Goal: Find specific page/section: Locate a particular part of the current website

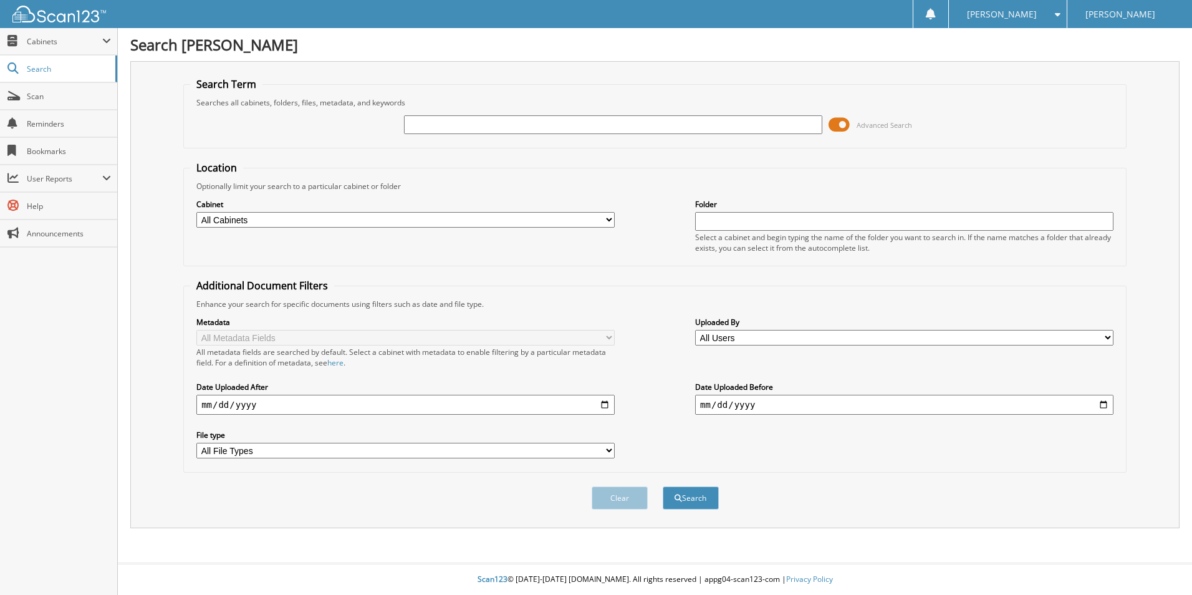
click at [447, 130] on input "text" at bounding box center [613, 124] width 418 height 19
paste input "25F15603A"
type input "25F15603A"
click at [686, 489] on button "Search" at bounding box center [691, 497] width 56 height 23
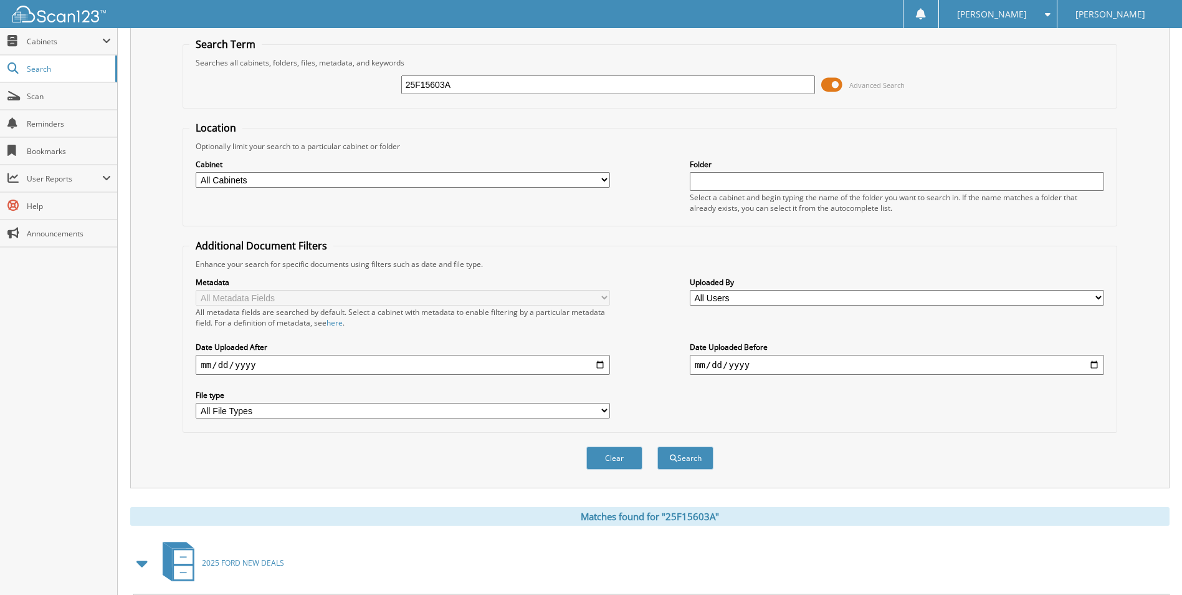
scroll to position [178, 0]
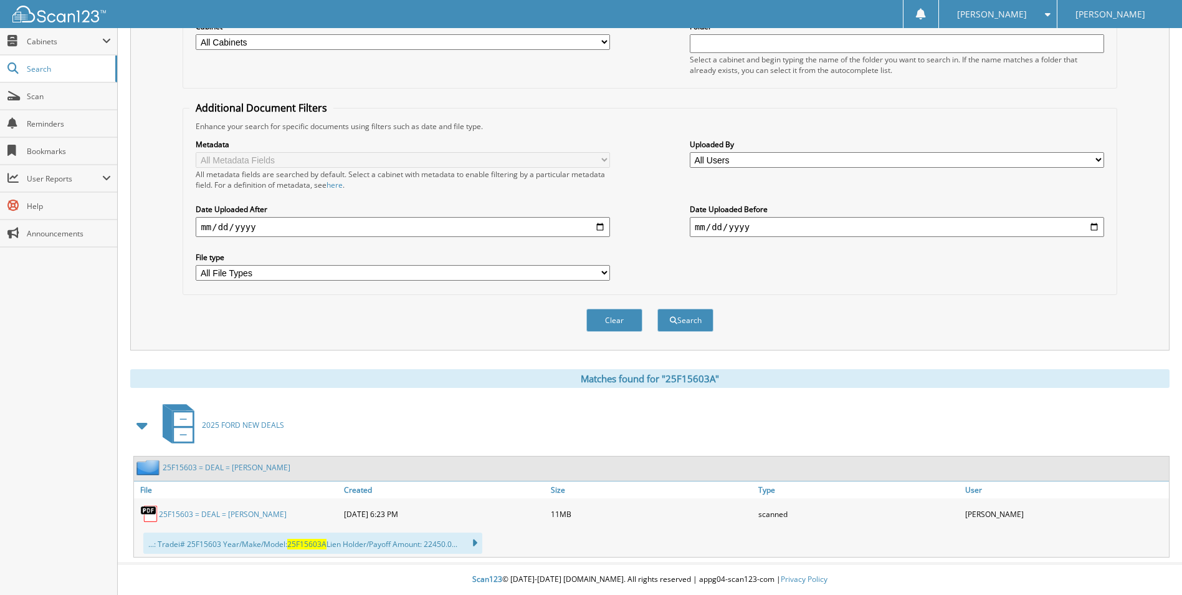
click at [239, 512] on link "25F15603 = DEAL = [PERSON_NAME]" at bounding box center [223, 514] width 128 height 11
